Goal: Navigation & Orientation: Find specific page/section

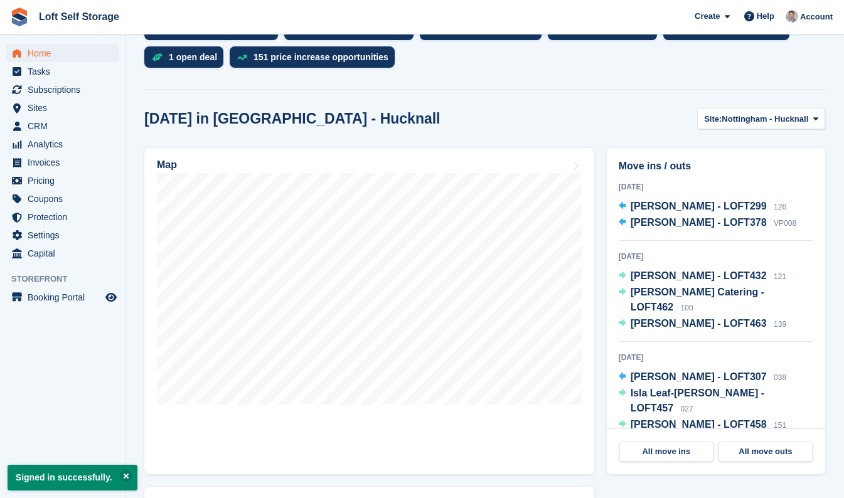
scroll to position [292, 0]
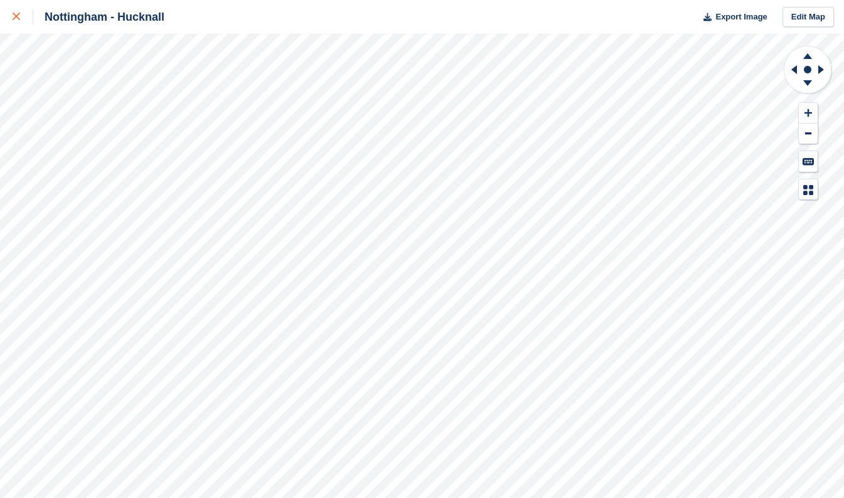
click at [16, 19] on icon at bounding box center [17, 17] width 8 height 8
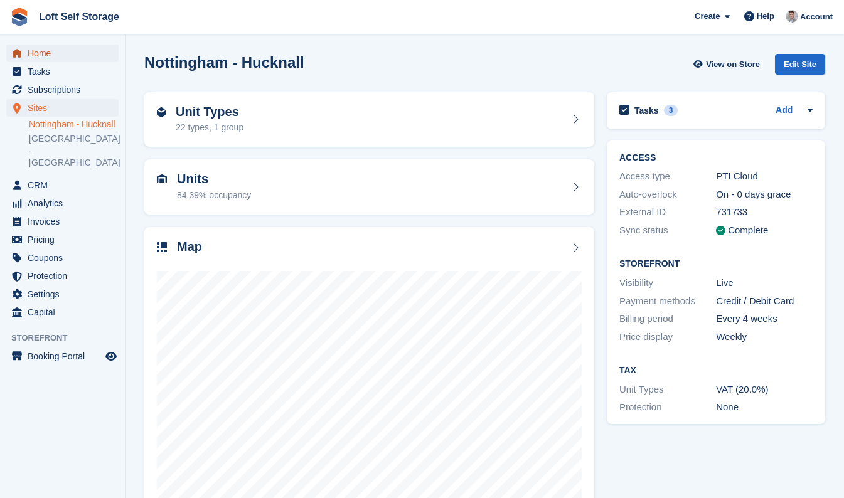
click at [50, 51] on span "Home" at bounding box center [65, 54] width 75 height 18
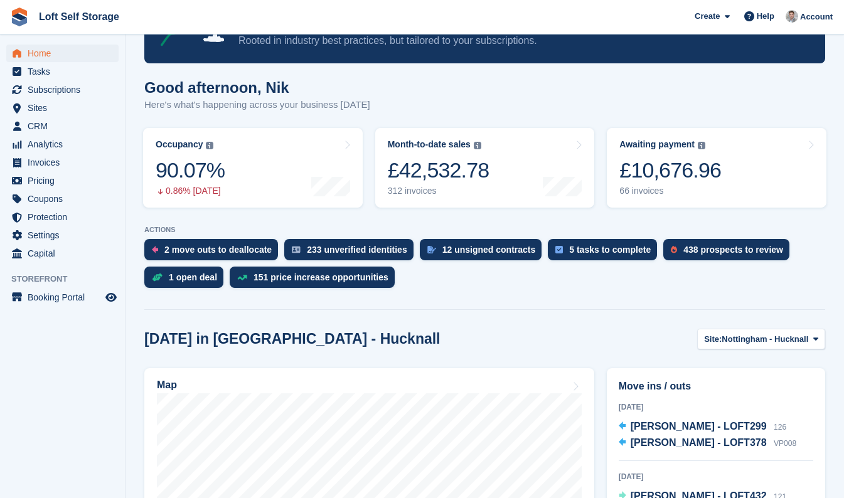
scroll to position [74, 0]
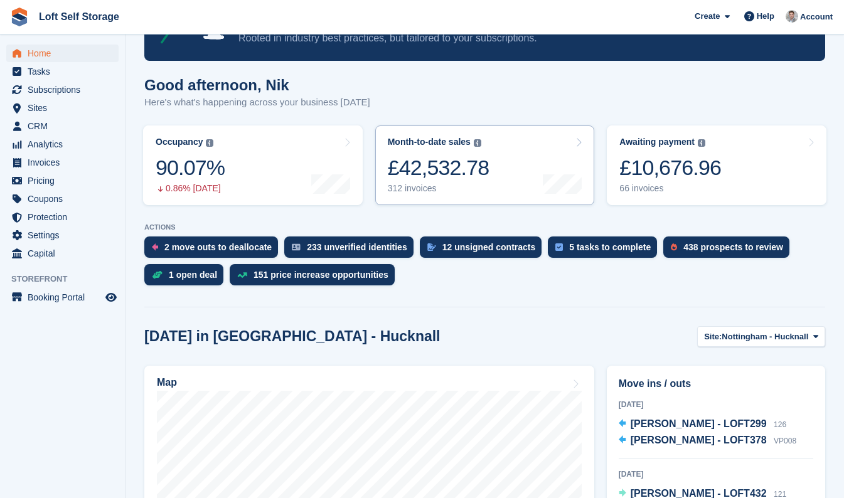
click at [467, 193] on div "312 invoices" at bounding box center [439, 188] width 102 height 11
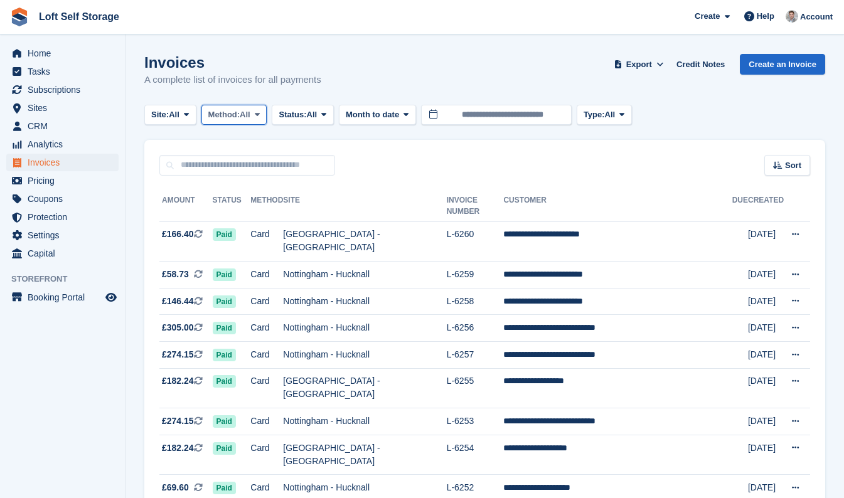
click at [258, 122] on button "Method: All" at bounding box center [234, 115] width 66 height 21
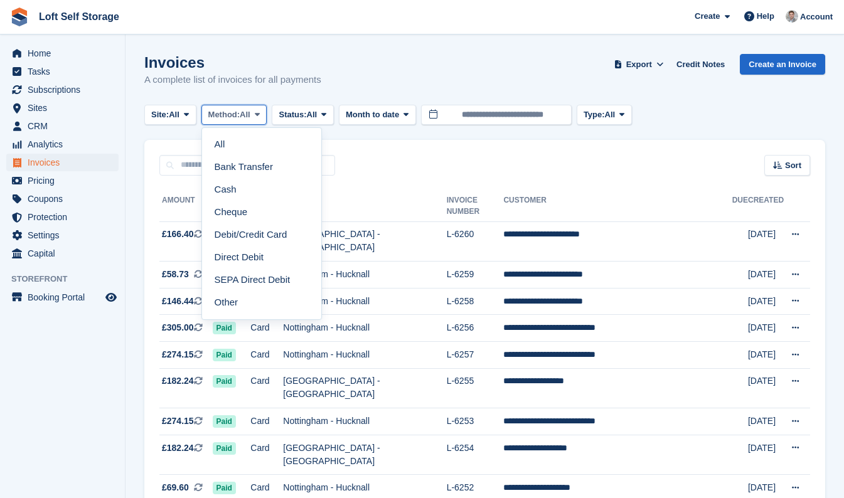
click at [260, 116] on icon at bounding box center [257, 114] width 5 height 8
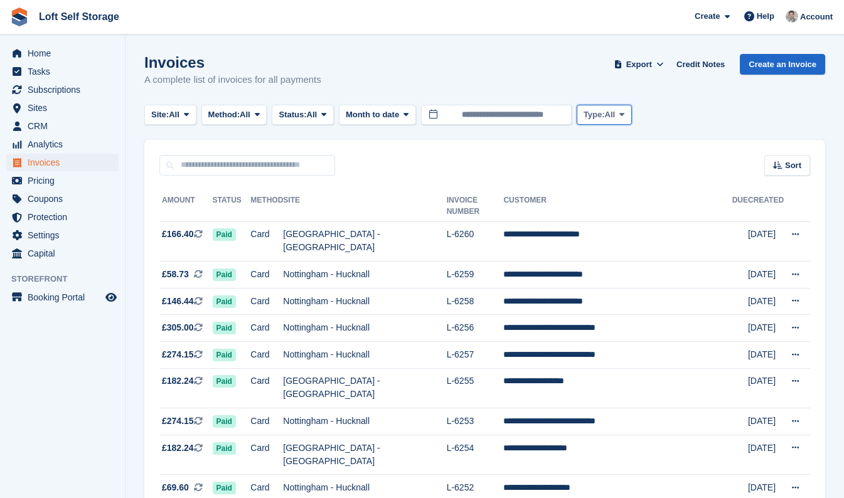
click at [624, 114] on icon at bounding box center [621, 114] width 5 height 8
click at [671, 110] on div "Site: All All Nottingham - Hucknall Nottingham - Bestwood Village Method: All A…" at bounding box center [484, 115] width 681 height 21
click at [41, 53] on span "Home" at bounding box center [65, 54] width 75 height 18
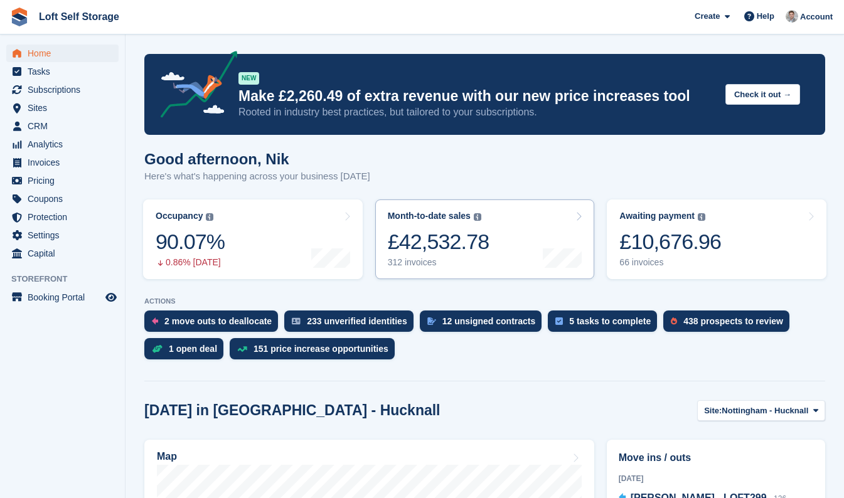
click at [461, 262] on div "312 invoices" at bounding box center [439, 262] width 102 height 11
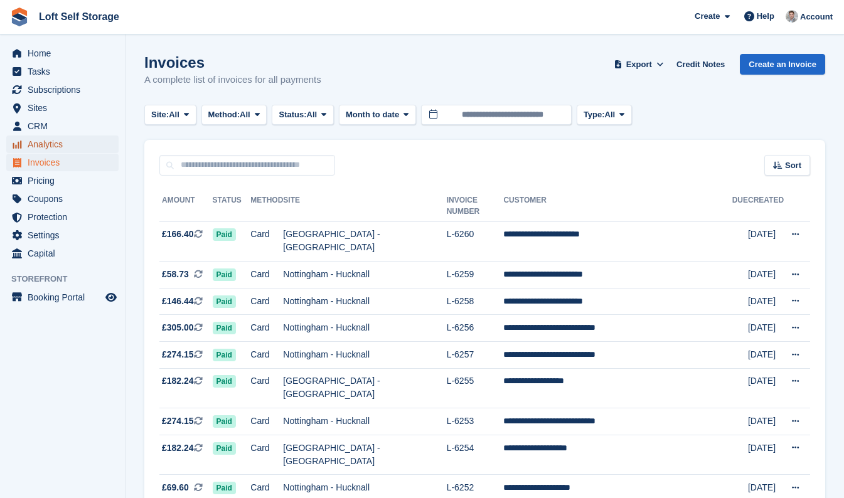
click at [54, 146] on span "Analytics" at bounding box center [65, 144] width 75 height 18
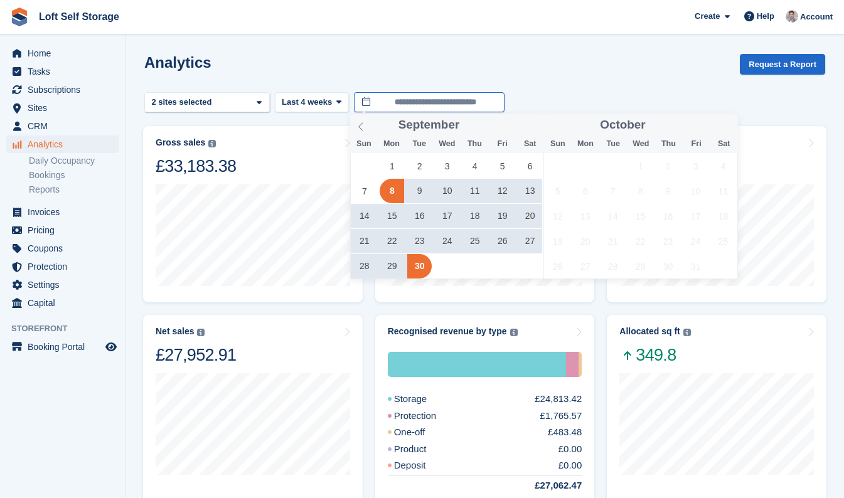
click at [393, 103] on input "**********" at bounding box center [429, 102] width 151 height 21
click at [389, 160] on span "1" at bounding box center [391, 166] width 24 height 24
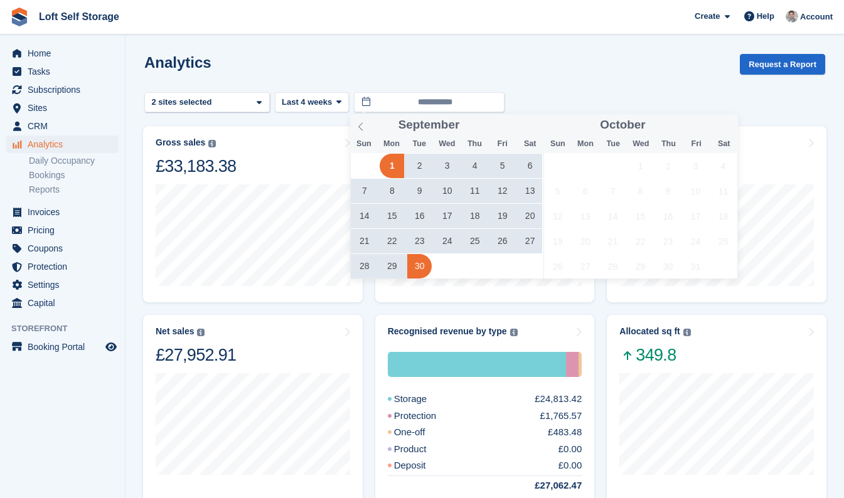
click at [420, 267] on span "30" at bounding box center [419, 266] width 24 height 24
type input "**********"
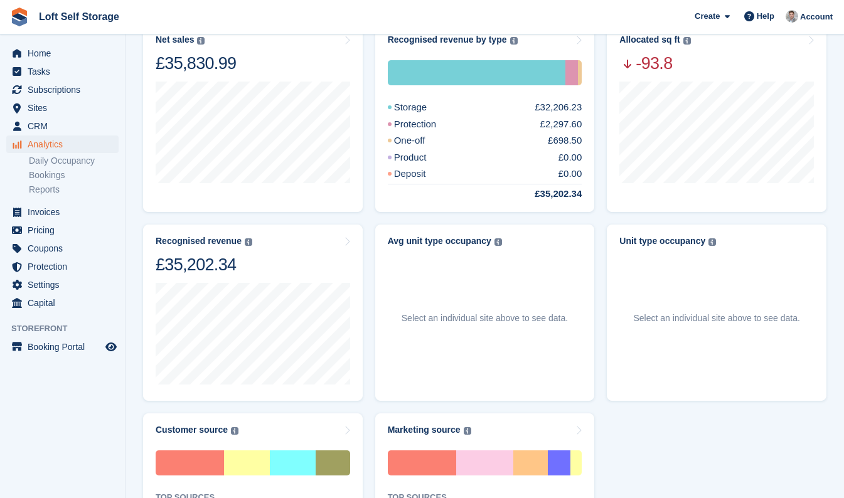
scroll to position [291, 0]
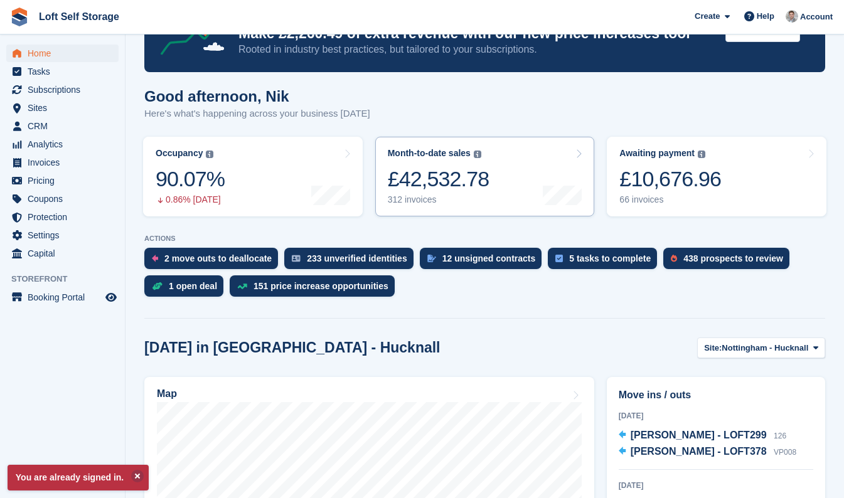
scroll to position [61, 0]
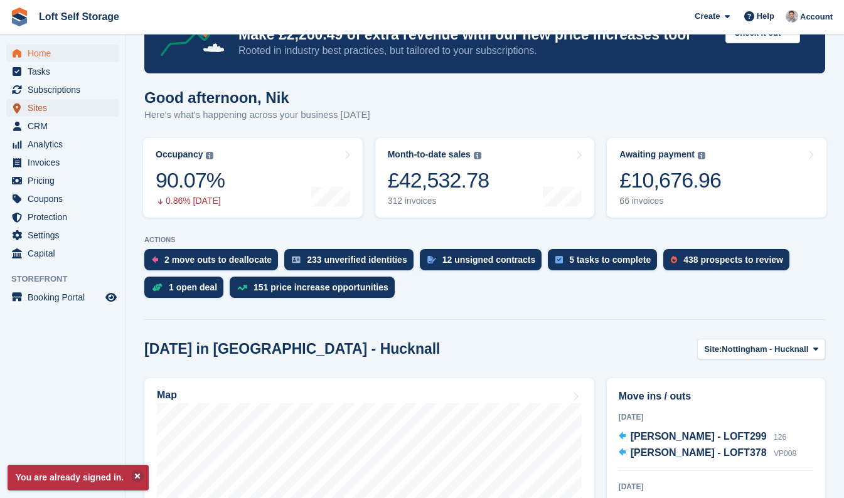
click at [88, 112] on span "Sites" at bounding box center [65, 108] width 75 height 18
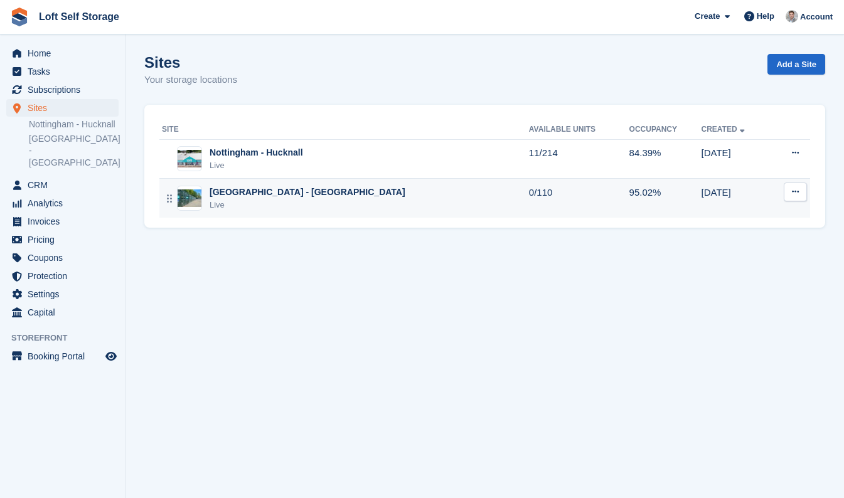
click at [284, 187] on div "[GEOGRAPHIC_DATA] - [GEOGRAPHIC_DATA]" at bounding box center [307, 192] width 196 height 13
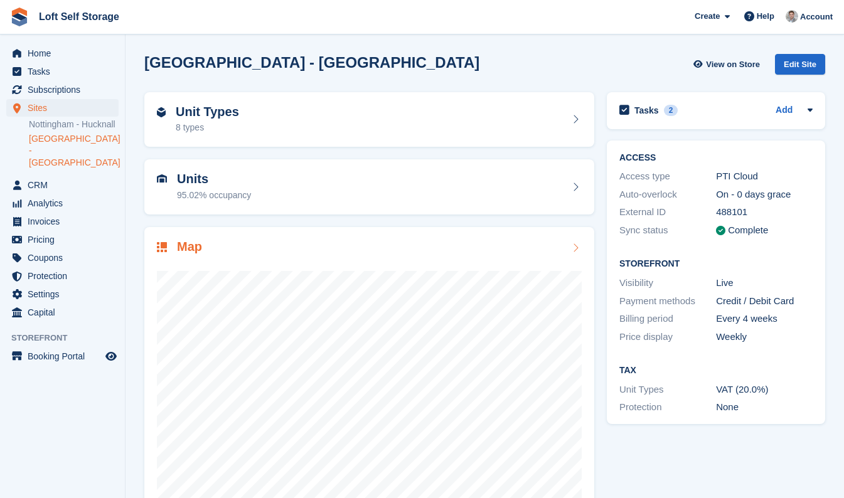
scroll to position [36, 0]
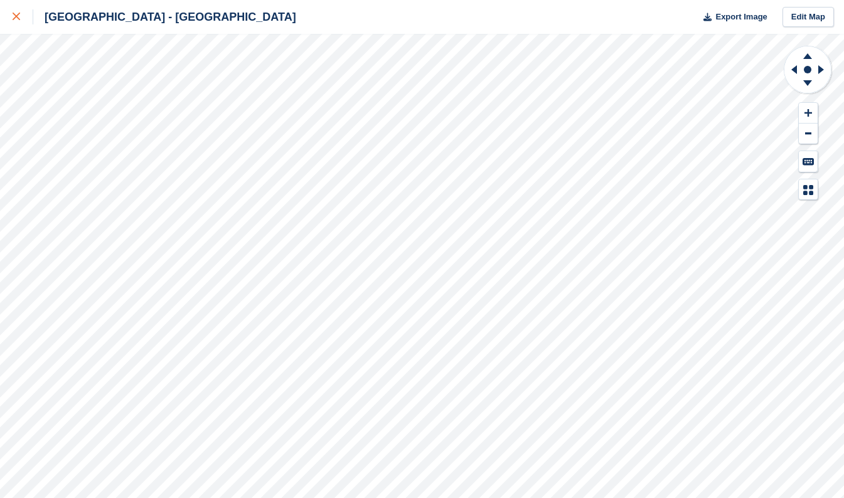
click at [18, 16] on icon at bounding box center [17, 17] width 8 height 8
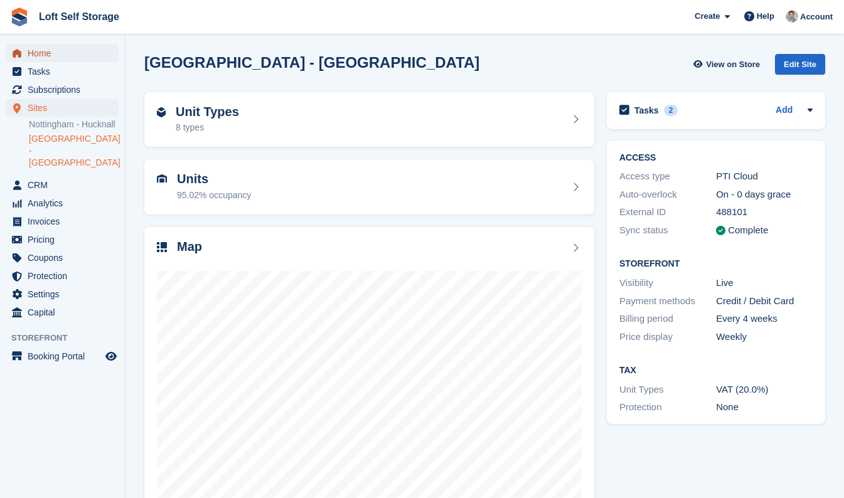
click at [41, 50] on span "Home" at bounding box center [65, 54] width 75 height 18
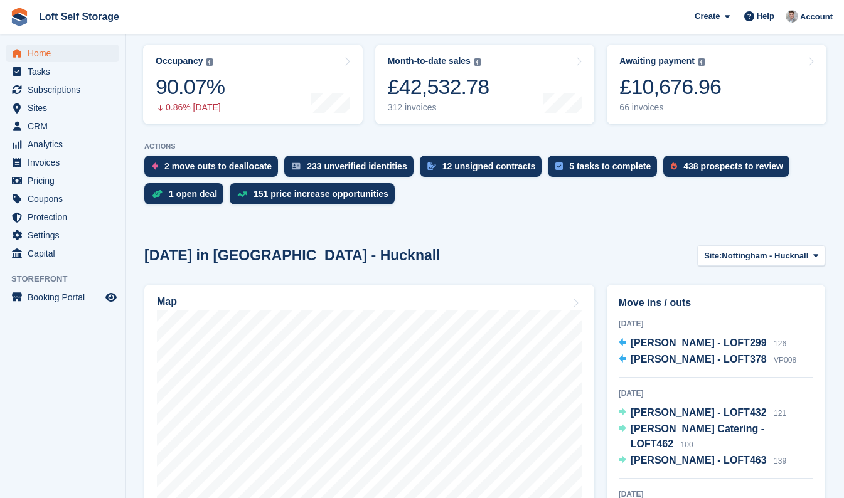
scroll to position [156, 0]
